Goal: Answer question/provide support: Share knowledge or assist other users

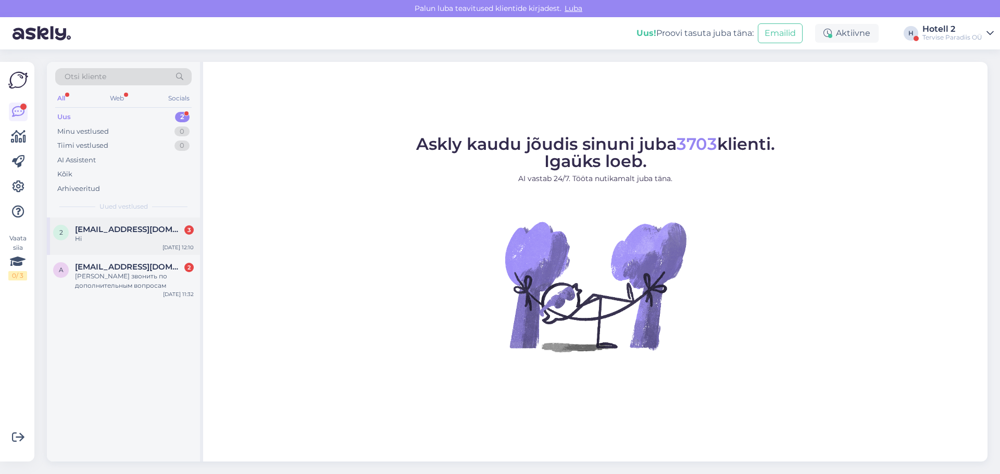
click at [119, 230] on span "[EMAIL_ADDRESS][DOMAIN_NAME]" at bounding box center [129, 229] width 108 height 9
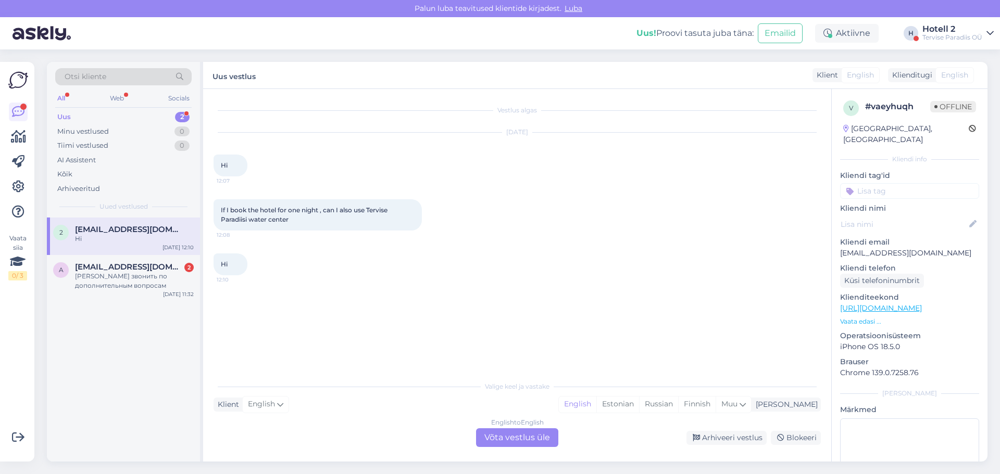
click at [518, 433] on div "English to English Võta vestlus üle" at bounding box center [517, 438] width 82 height 19
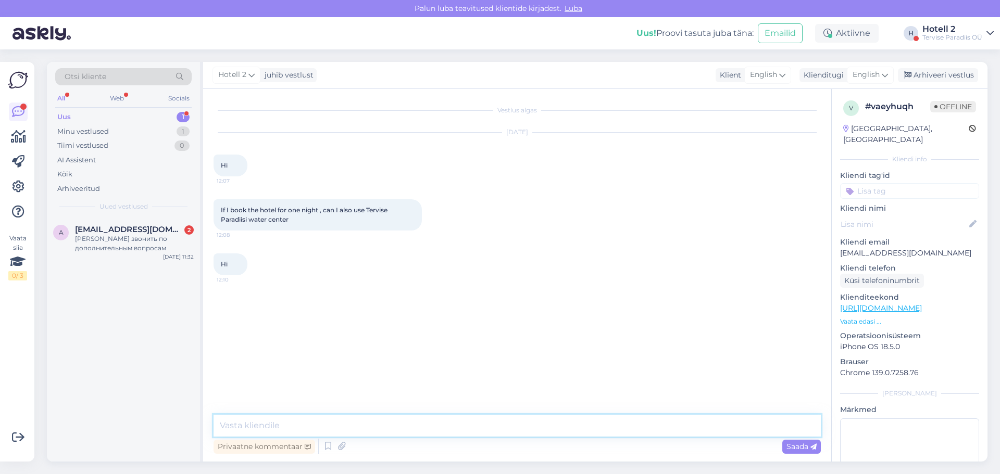
click at [505, 421] on textarea at bounding box center [517, 426] width 607 height 22
type textarea "Hello! Yes, the [GEOGRAPHIC_DATA] is included in the room. Please know that the…"
click at [800, 448] on span "Saada" at bounding box center [801, 446] width 30 height 9
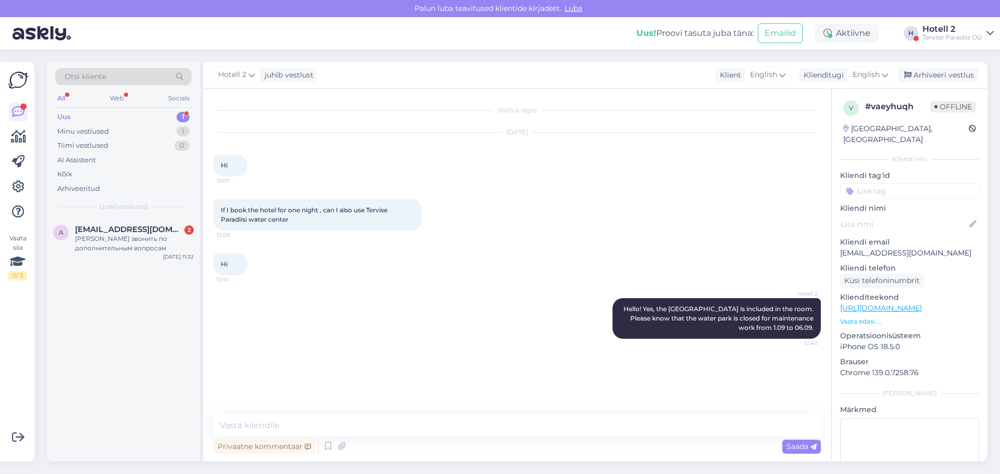
drag, startPoint x: 923, startPoint y: 76, endPoint x: 902, endPoint y: 95, distance: 28.4
click at [923, 76] on div "Arhiveeri vestlus" at bounding box center [938, 75] width 80 height 14
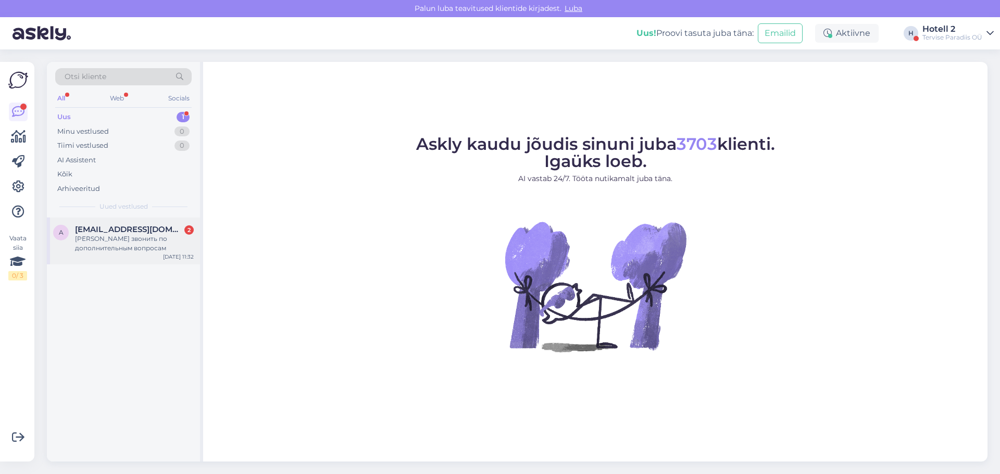
click at [172, 243] on div "[PERSON_NAME] звонить по дополнительным вопросам" at bounding box center [134, 243] width 119 height 19
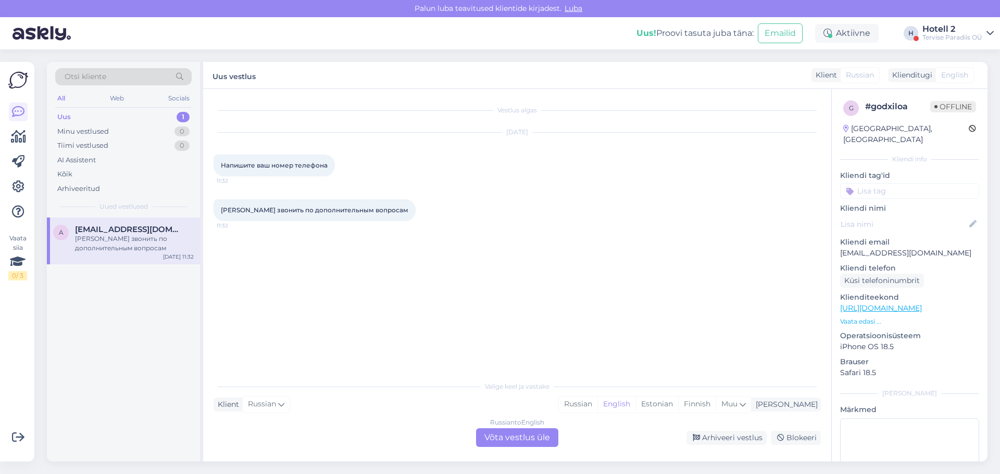
click at [529, 442] on div "Russian to English Võta vestlus üle" at bounding box center [517, 438] width 82 height 19
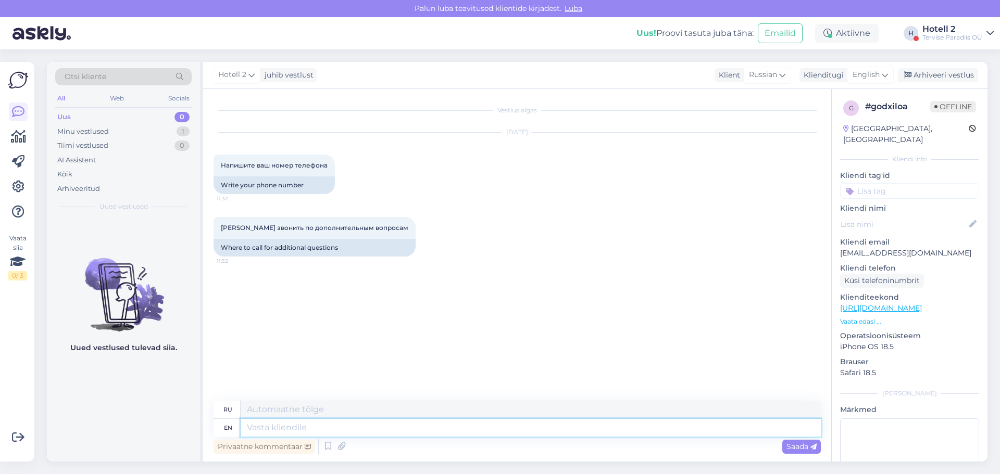
click at [472, 428] on textarea at bounding box center [531, 428] width 580 height 18
type textarea "For"
type textarea "Для"
type textarea "For booking,"
type textarea "Для бронирования,"
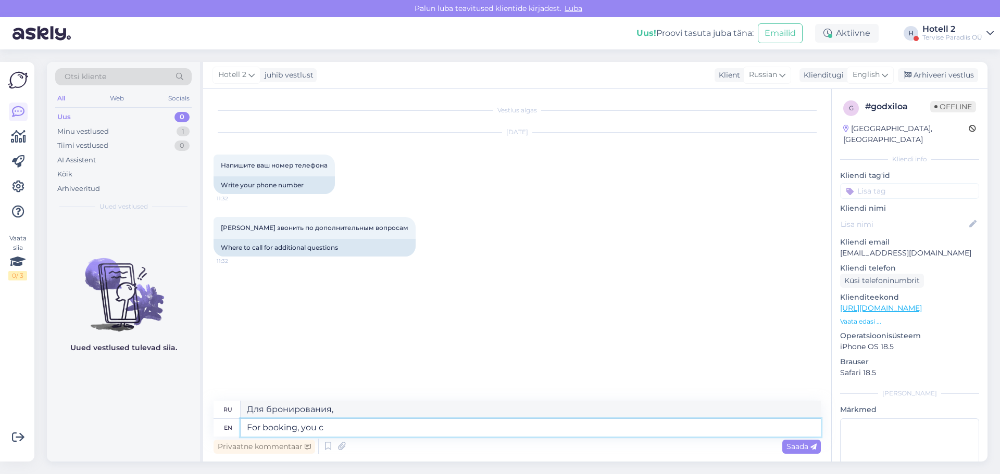
type textarea "For booking, you ca"
type textarea "Для бронирования вам необходимо"
type textarea "For booking, you can"
type textarea "Для бронирования вы можете"
type textarea "For booking, you can call"
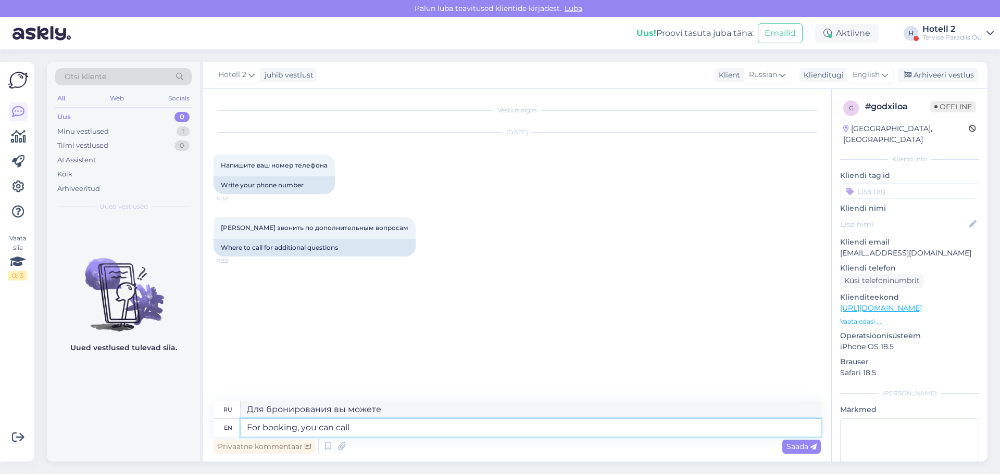
type textarea "Для бронирования вы можете позвонить по телефону"
type textarea "For booking, you can call 4479"
type textarea "Для бронирования звоните по телефону 4479"
type textarea "For booking, you can call 4479219."
type textarea "Для бронирования звоните по телефону 4479219."
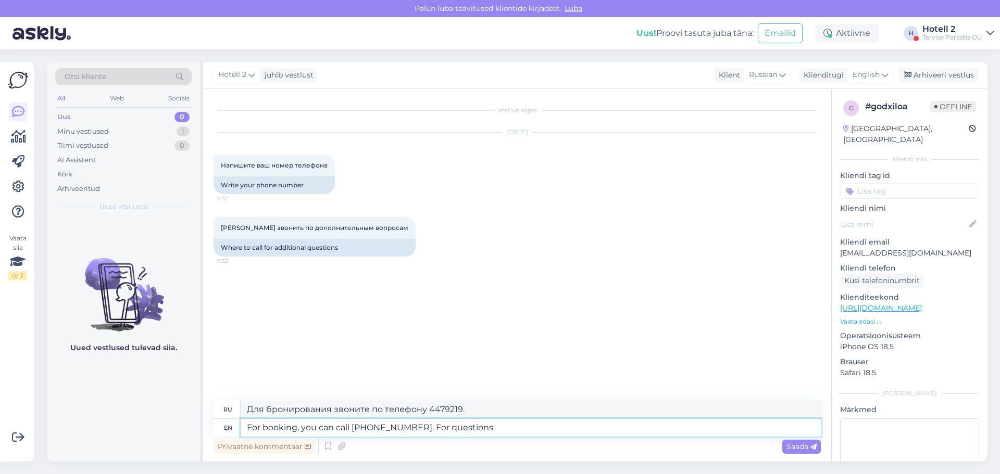
type textarea "For booking, you can call 4479219. For questions"
type textarea "Для бронирования звоните по телефону 4479219. По вопросам"
type textarea "For booking, you can call 4479219. For questions about the stay,"
type textarea "Для бронирования звоните по телефону 4479219. По вопросам проживания обращайтесь"
type textarea "For booking, you can call 4479219. For questions about the stay, you can a"
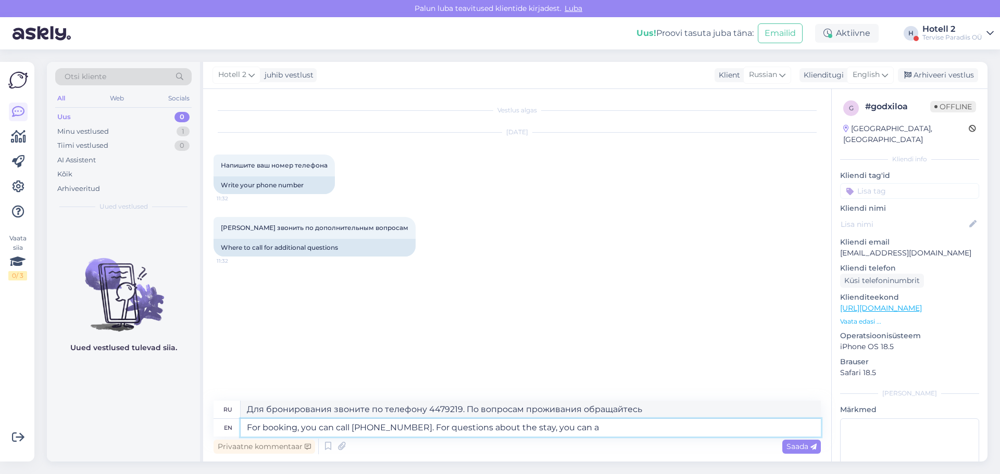
type textarea "Для бронирования звоните по телефону 4479219. По вопросам проживания звоните"
type textarea "For booking, you can call 4479219. For questions about the stay, you can call"
type textarea "Для бронирования звоните по телефону 4479219. По вопросам проживания звоните по…"
type textarea "For booking, you can call 4479219. For questions about the stay, you can call 4…"
type textarea "Для бронирования звоните по телефону 4479219. По вопросам проживания звоните по…"
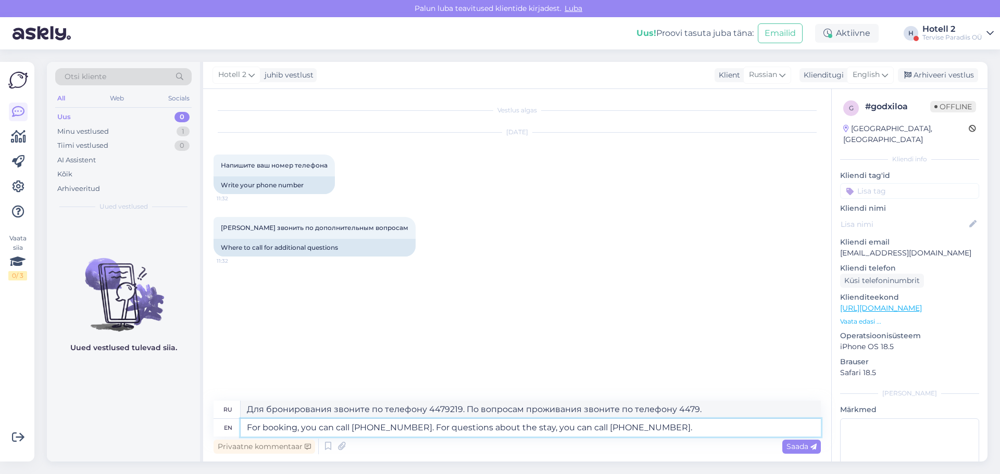
type textarea "For booking, you can call 4479219. For questions about the stay, you can call 4…"
type textarea "Для бронирования звоните по телефону 4479219. По вопросам проживания звоните по…"
type textarea "For booking, you can call 4479219. For questions about the stay, you can call 4…"
click at [796, 449] on span "Saada" at bounding box center [801, 446] width 30 height 9
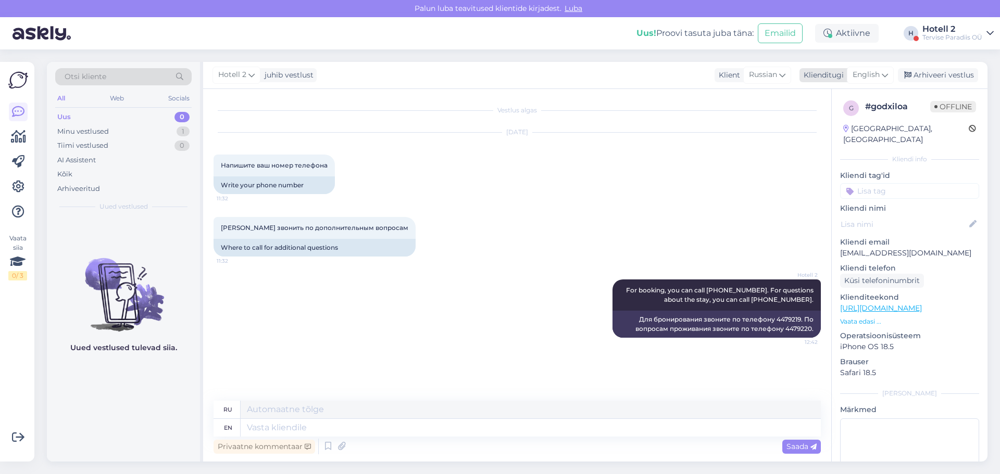
click at [937, 74] on div "Arhiveeri vestlus" at bounding box center [938, 75] width 80 height 14
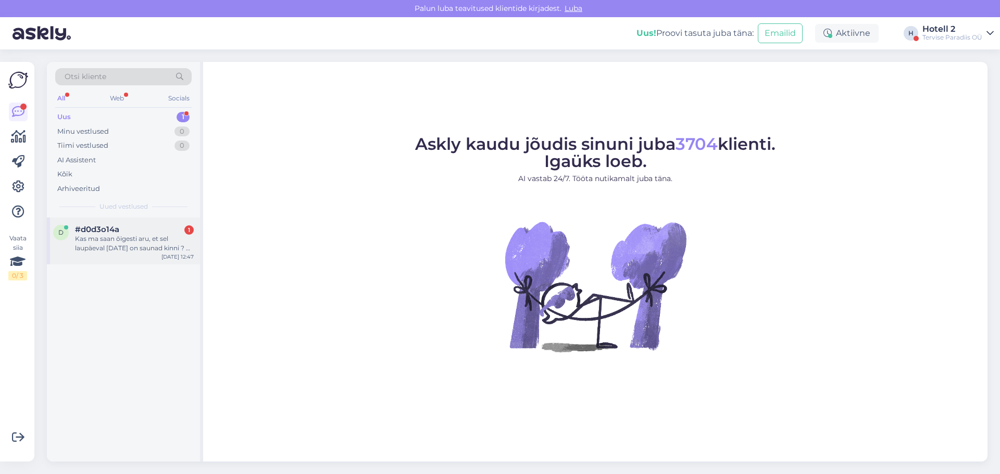
click at [186, 247] on div "Kas ma saan õigesti aru, et sel laupäeval 30.aug on saunad kinni ? Et veekeskus…" at bounding box center [134, 243] width 119 height 19
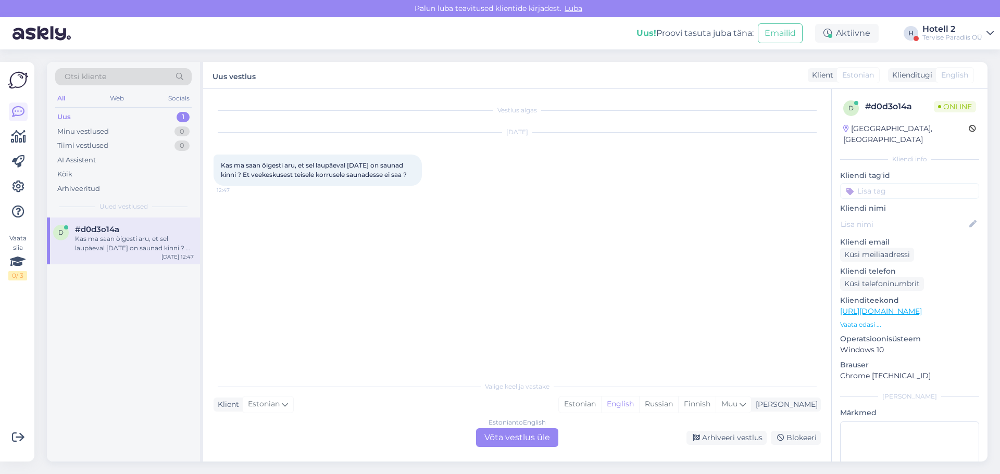
click at [516, 438] on div "Estonian to English Võta vestlus üle" at bounding box center [517, 438] width 82 height 19
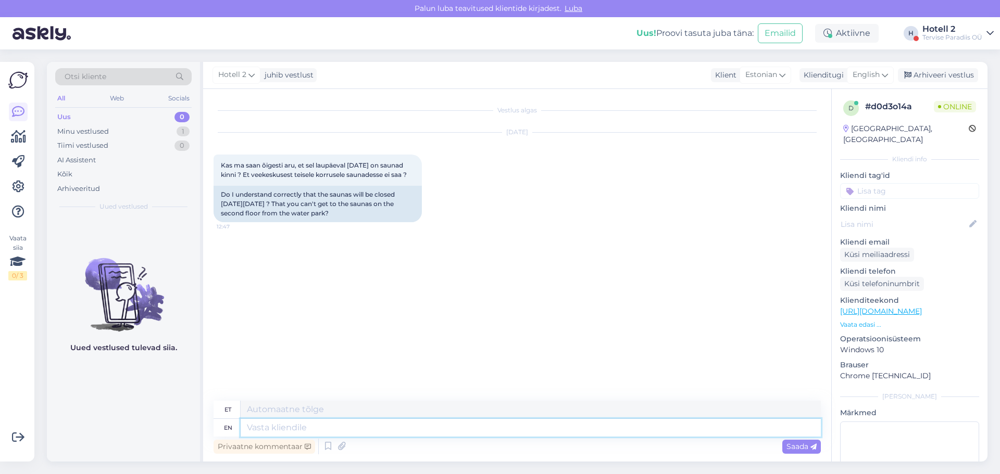
click at [514, 423] on textarea at bounding box center [531, 428] width 580 height 18
click at [865, 67] on div "English" at bounding box center [870, 75] width 47 height 17
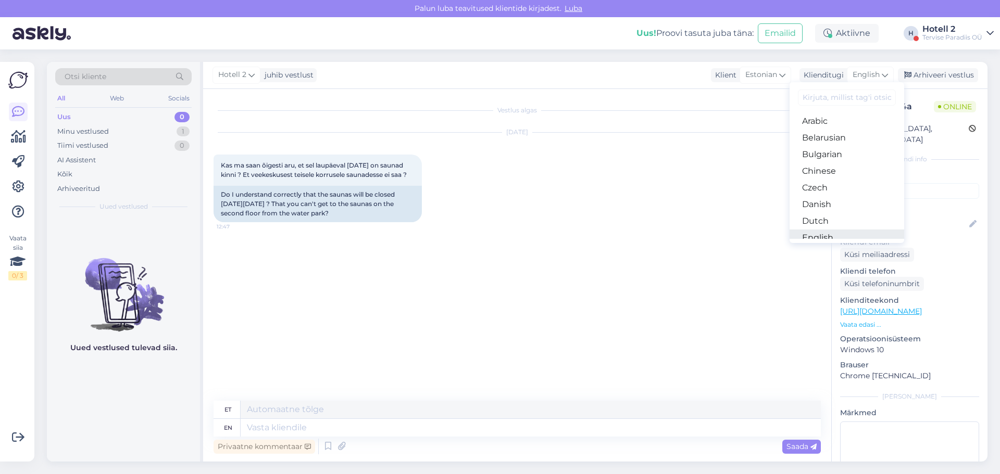
scroll to position [52, 0]
click at [828, 205] on link "Estonian" at bounding box center [847, 202] width 115 height 17
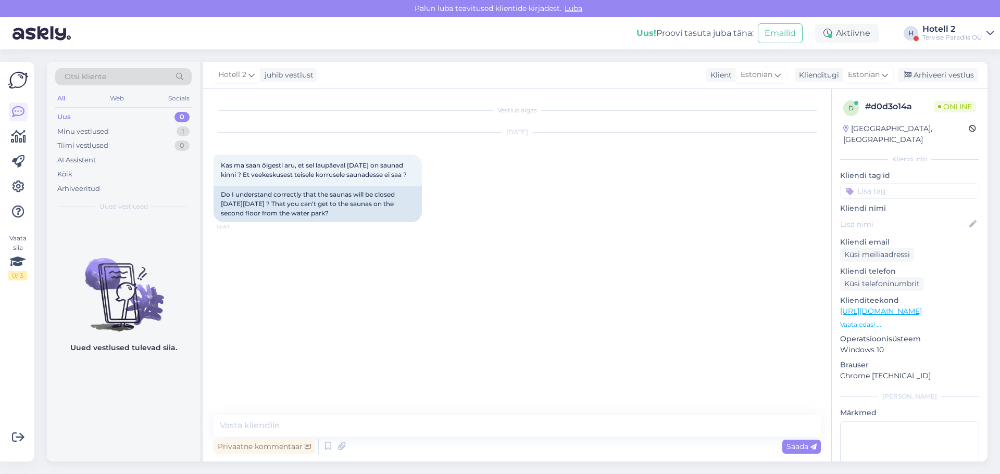
click at [583, 412] on div "Vestlus algas Aug 29 2025 Kas ma saan õigesti aru, et sel laupäeval 30.aug on s…" at bounding box center [517, 275] width 628 height 373
click at [569, 421] on textarea at bounding box center [517, 426] width 607 height 22
type textarea "t"
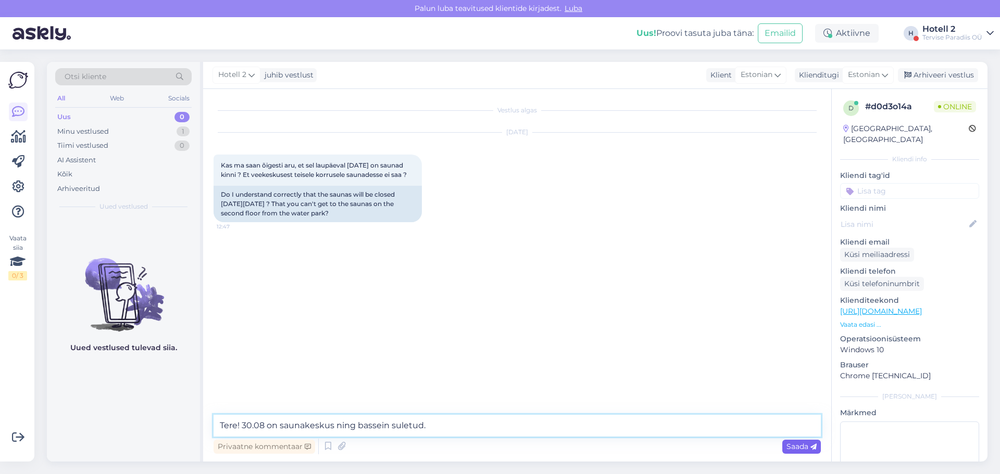
type textarea "Tere! 30.08 on saunakeskus ning bassein suletud."
click at [793, 451] on span "Saada" at bounding box center [801, 446] width 30 height 9
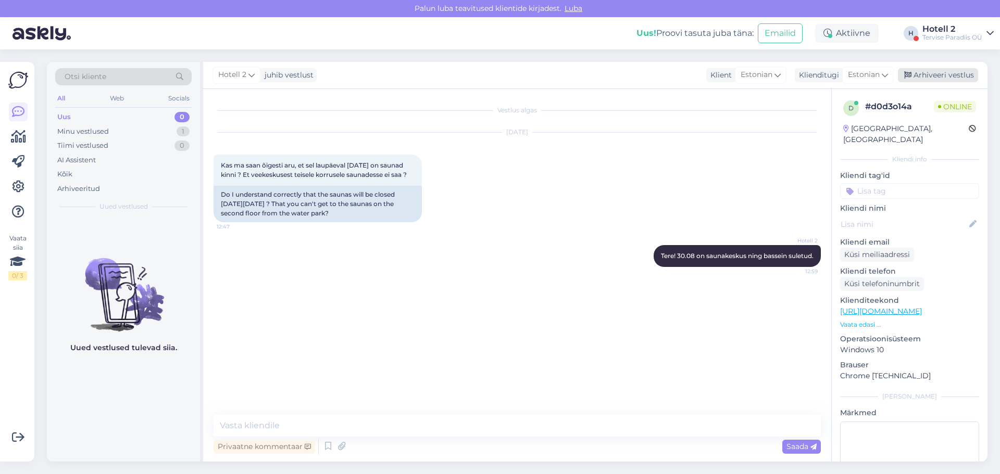
click at [940, 79] on div "Arhiveeri vestlus" at bounding box center [938, 75] width 80 height 14
